Goal: Transaction & Acquisition: Obtain resource

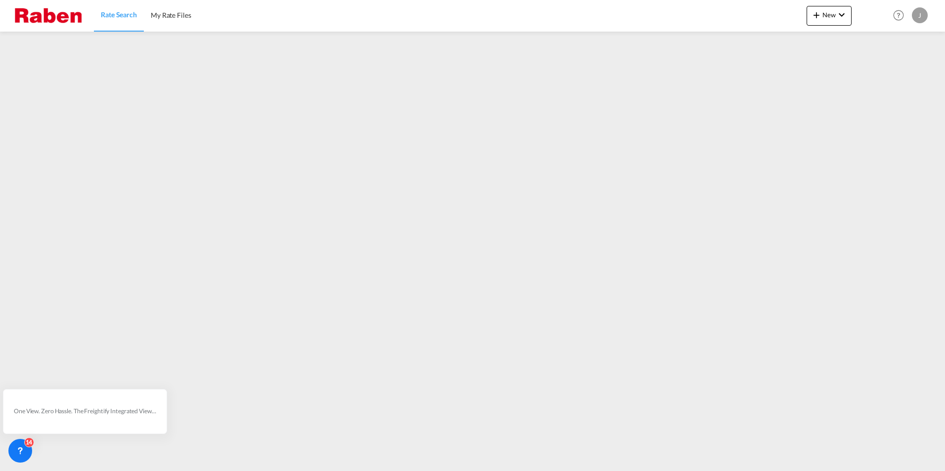
click at [122, 10] on span "Rate Search" at bounding box center [119, 14] width 36 height 8
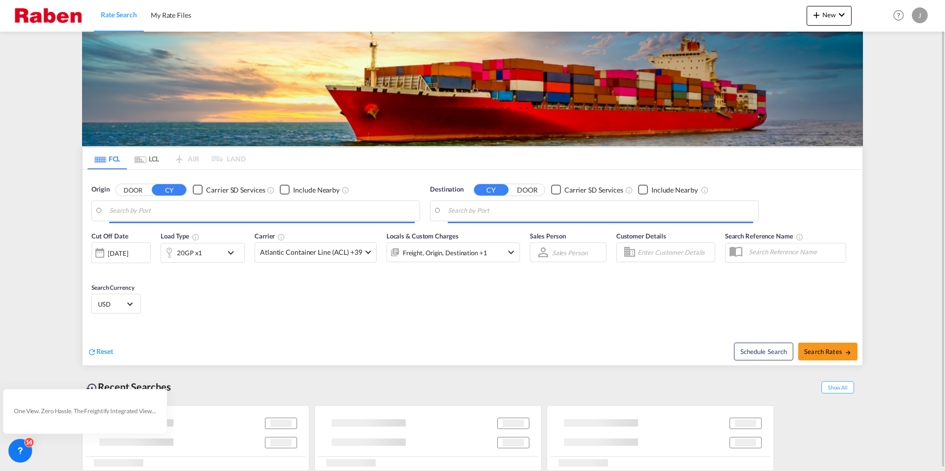
type input "[GEOGRAPHIC_DATA], NLRTM"
type input "[GEOGRAPHIC_DATA], [GEOGRAPHIC_DATA]"
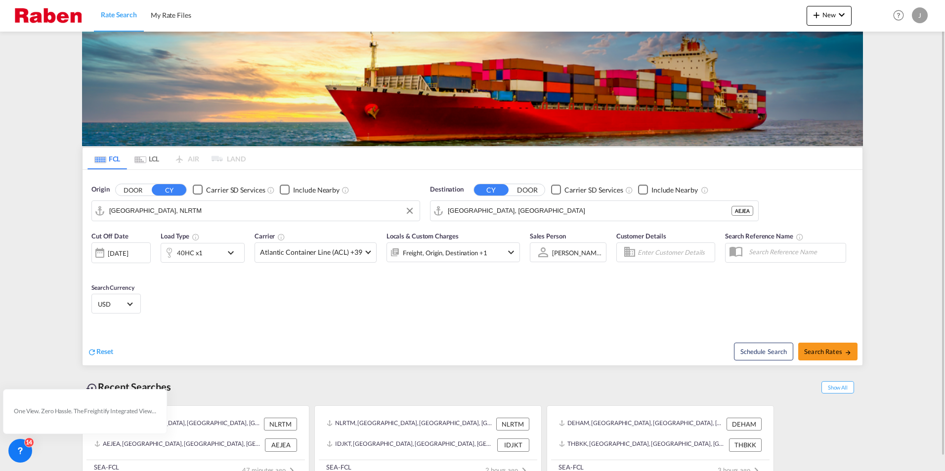
click at [154, 211] on input "[GEOGRAPHIC_DATA], NLRTM" at bounding box center [261, 211] width 305 height 15
click at [101, 353] on span "Reset" at bounding box center [104, 351] width 17 height 8
click at [171, 208] on body "Rate Search My Rate Files Rate Search My Rate Files New Rates Ratecard Rateshee…" at bounding box center [472, 235] width 945 height 471
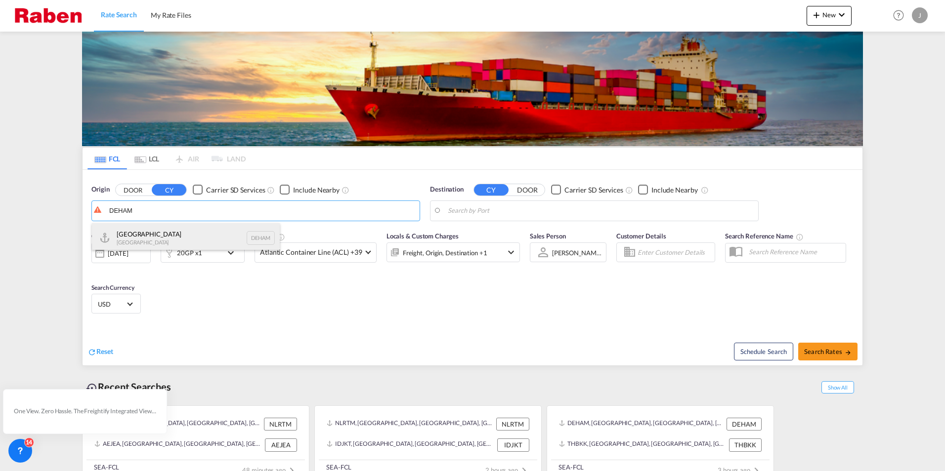
click at [142, 234] on div "[GEOGRAPHIC_DATA] [GEOGRAPHIC_DATA] DEHAM" at bounding box center [186, 238] width 188 height 30
type input "[GEOGRAPHIC_DATA], [GEOGRAPHIC_DATA]"
click at [538, 211] on body "Rate Search My Rate Files Rate Search My Rate Files New Rates Ratecard Rateshee…" at bounding box center [472, 235] width 945 height 471
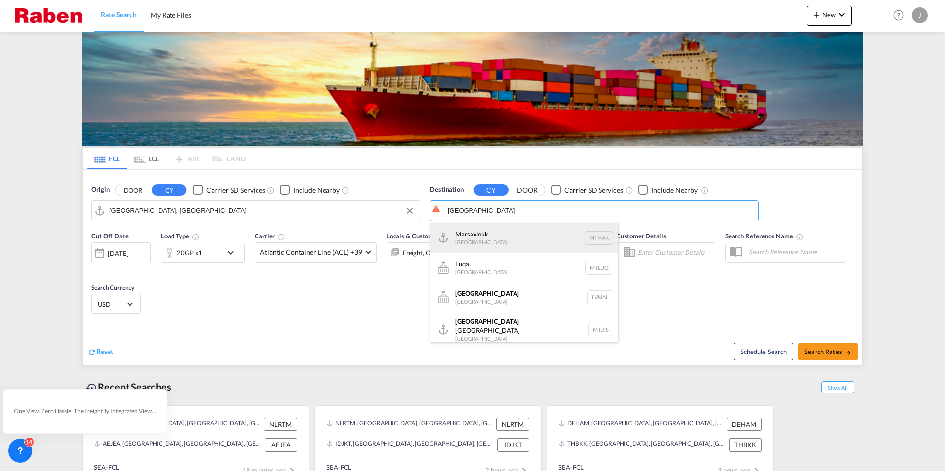
click at [494, 238] on div "Marsaxlokk [GEOGRAPHIC_DATA] [GEOGRAPHIC_DATA]" at bounding box center [524, 238] width 188 height 30
type input "Marsaxlokk, MTMAR"
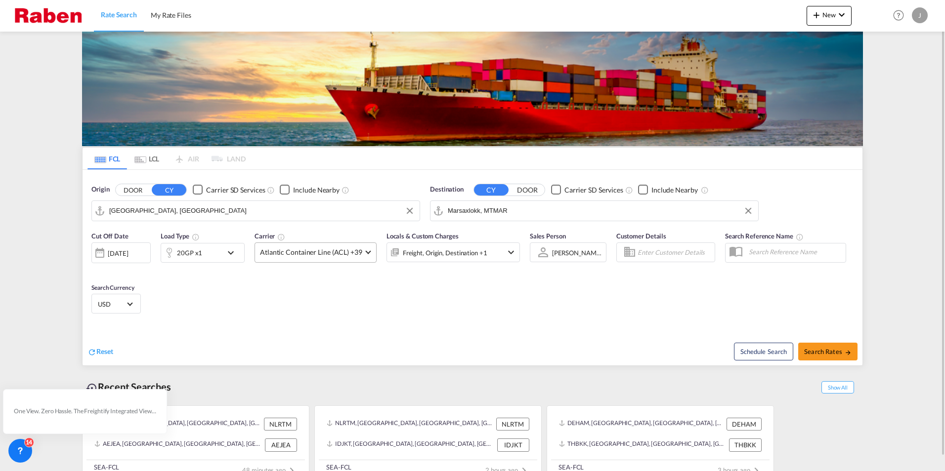
click at [328, 254] on span "Atlantic Container Line (ACL) +39" at bounding box center [311, 253] width 102 height 10
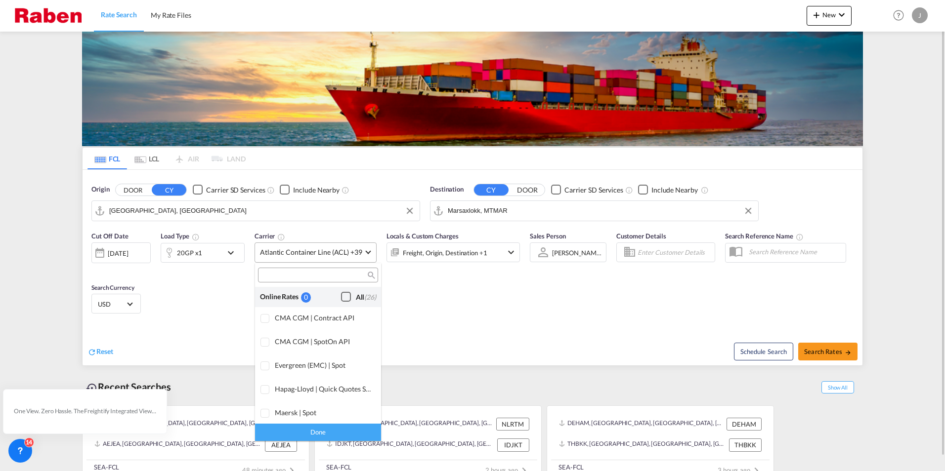
scroll to position [604, 0]
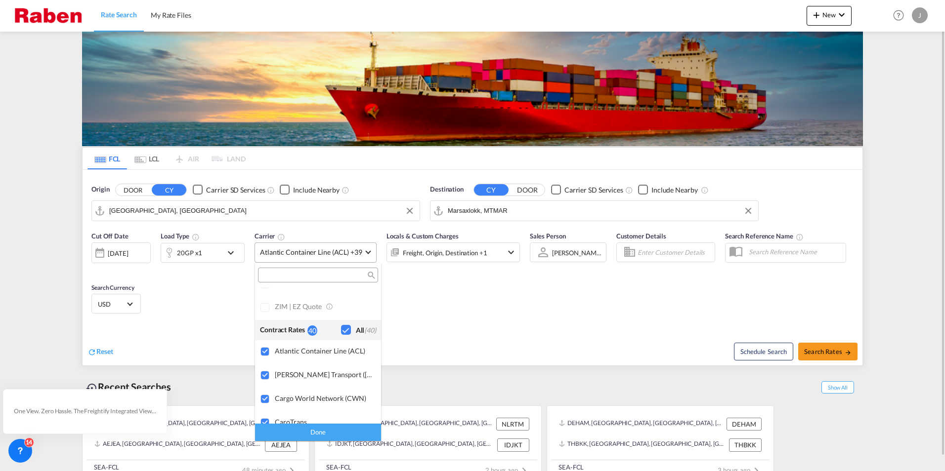
click at [341, 330] on div "Checkbox No Ink" at bounding box center [346, 330] width 10 height 10
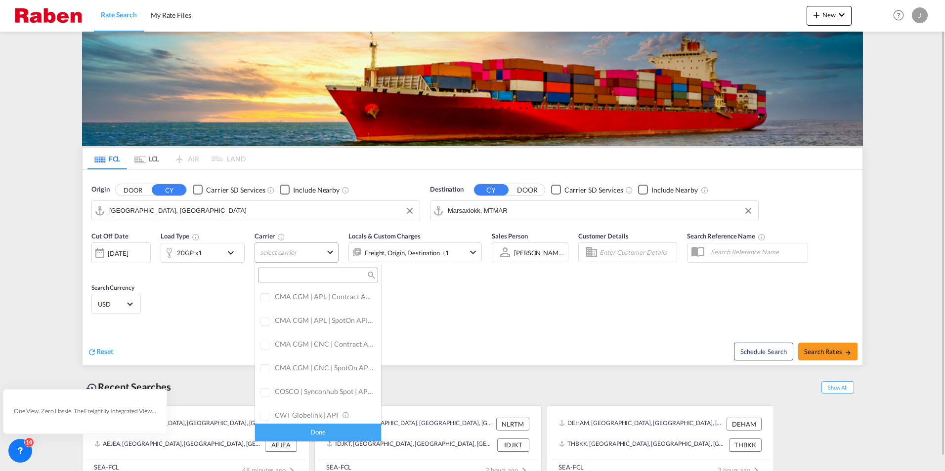
scroll to position [0, 0]
click at [341, 296] on div "Checkbox No Ink" at bounding box center [346, 297] width 10 height 10
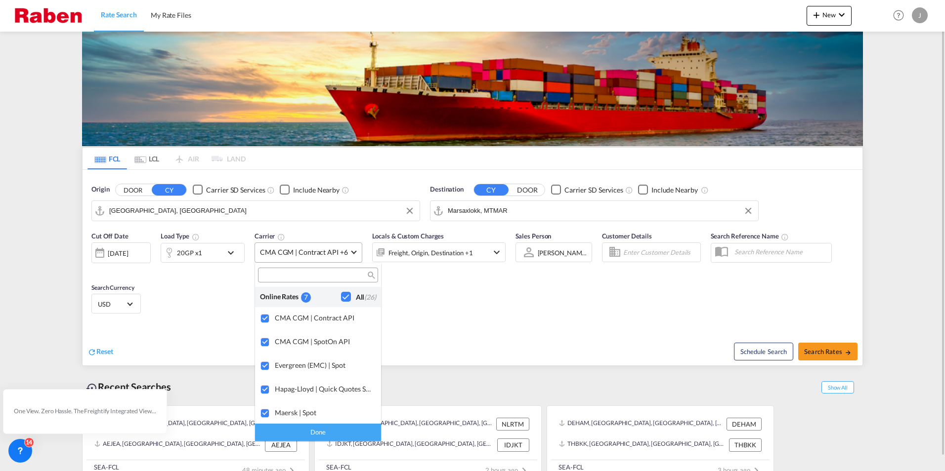
click at [315, 433] on div "Done" at bounding box center [318, 432] width 126 height 17
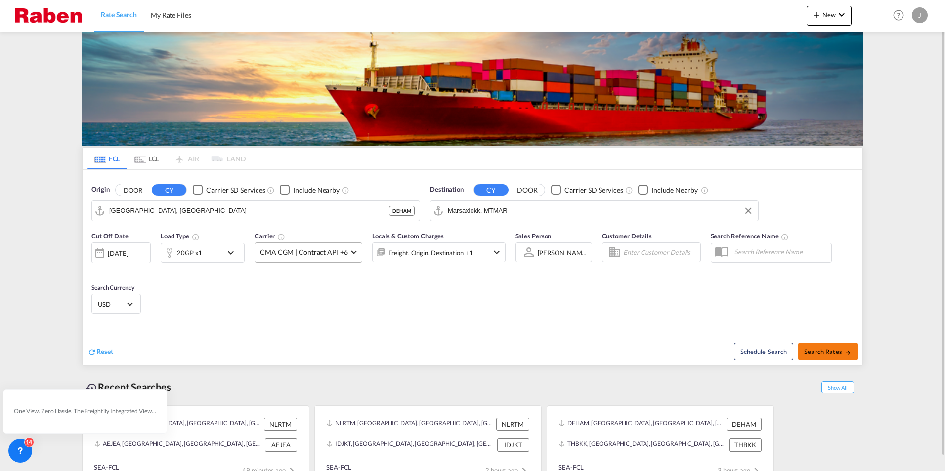
click at [830, 350] on span "Search Rates" at bounding box center [827, 352] width 47 height 8
type input "DEHAM to MTMAR / [DATE]"
